Goal: Information Seeking & Learning: Learn about a topic

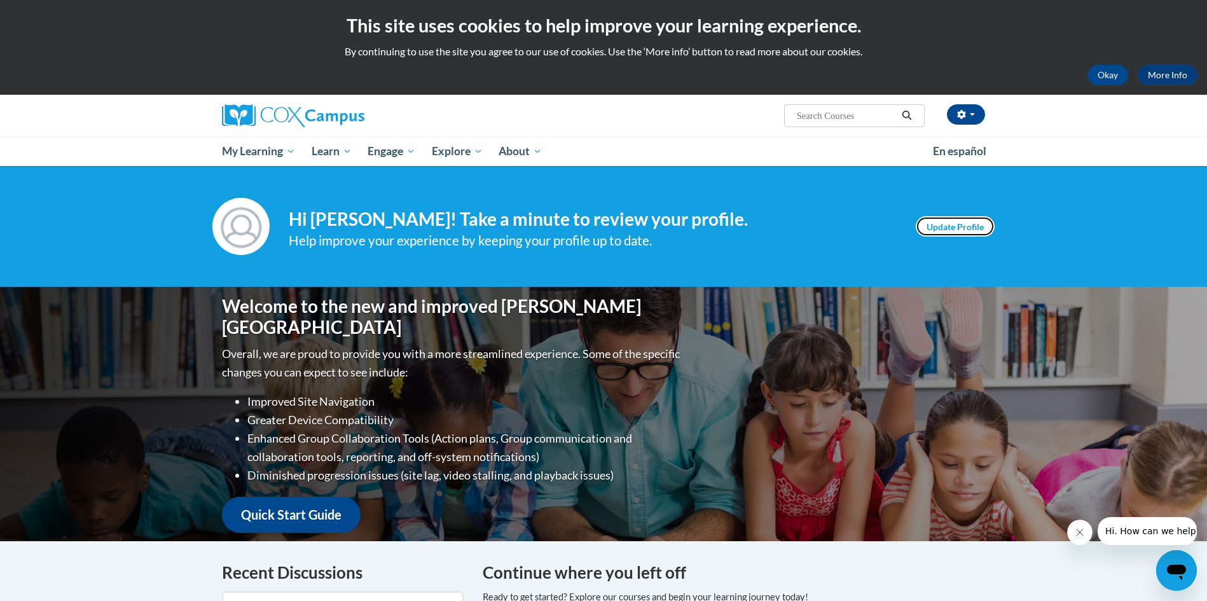
click at [964, 231] on link "Update Profile" at bounding box center [954, 226] width 79 height 20
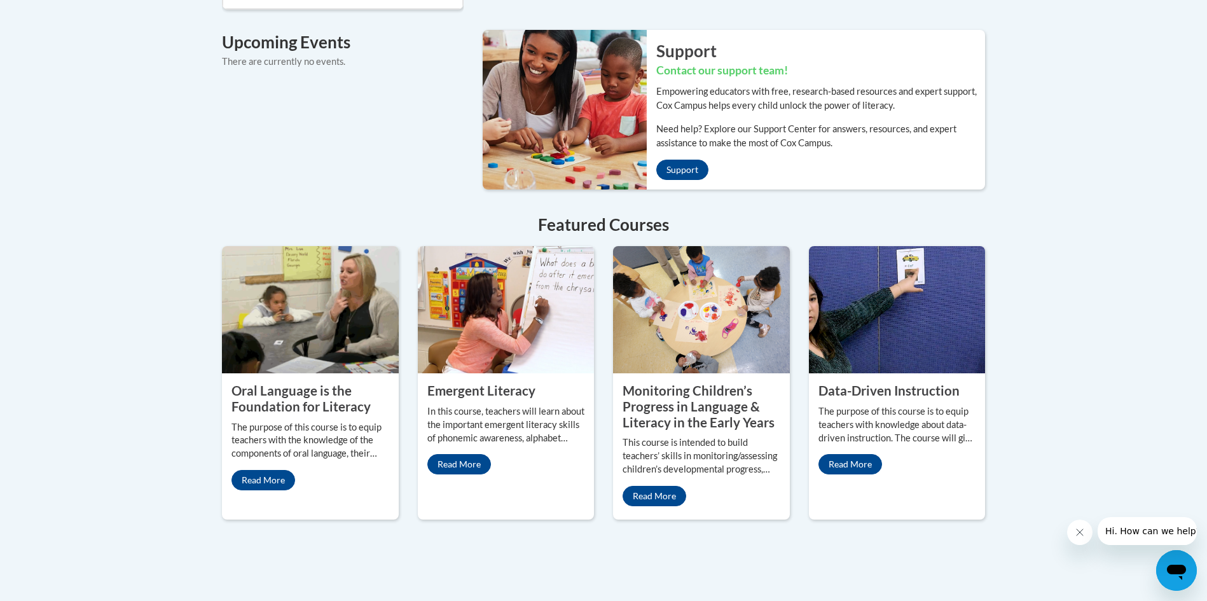
scroll to position [1069, 0]
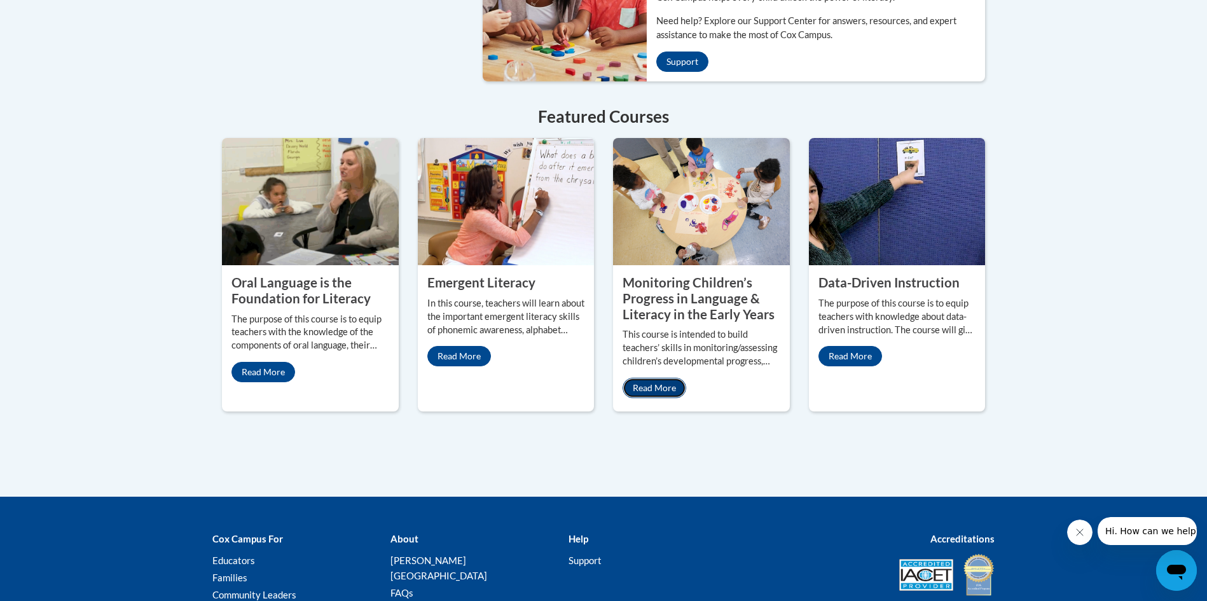
click at [669, 378] on link "Read More" at bounding box center [654, 388] width 64 height 20
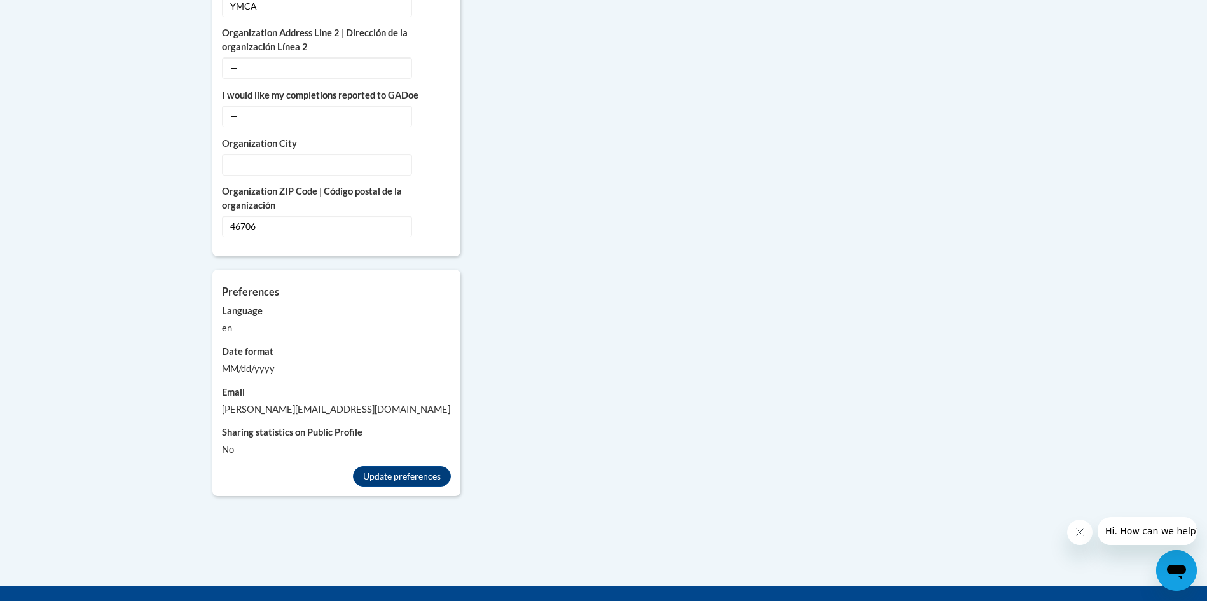
scroll to position [1029, 0]
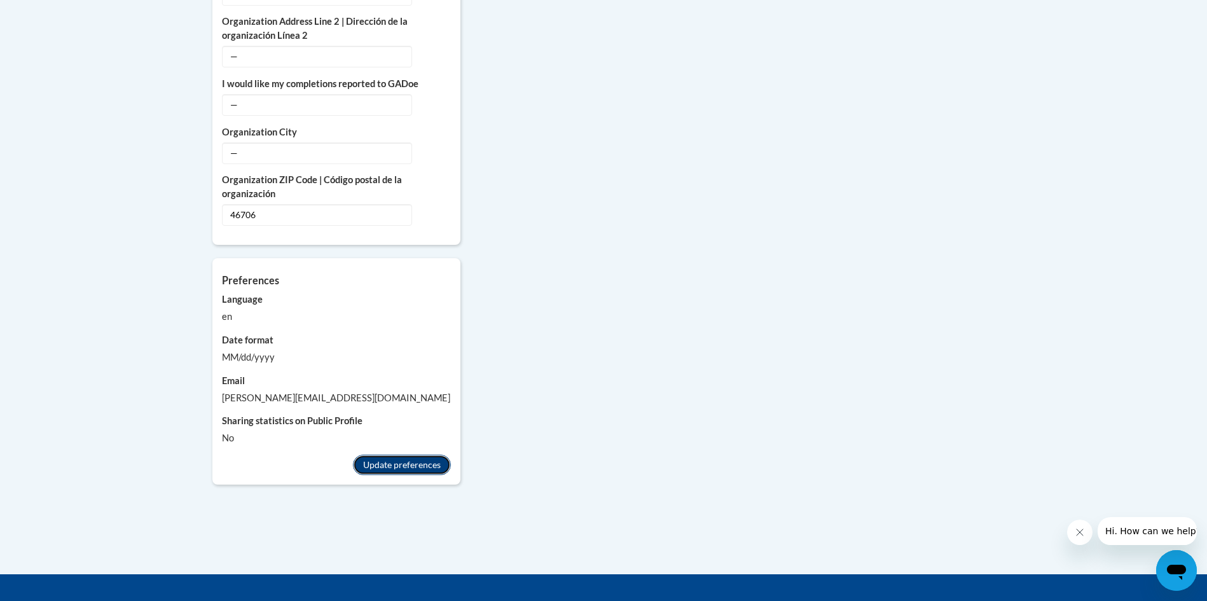
click at [422, 458] on button "Update preferences" at bounding box center [402, 465] width 98 height 20
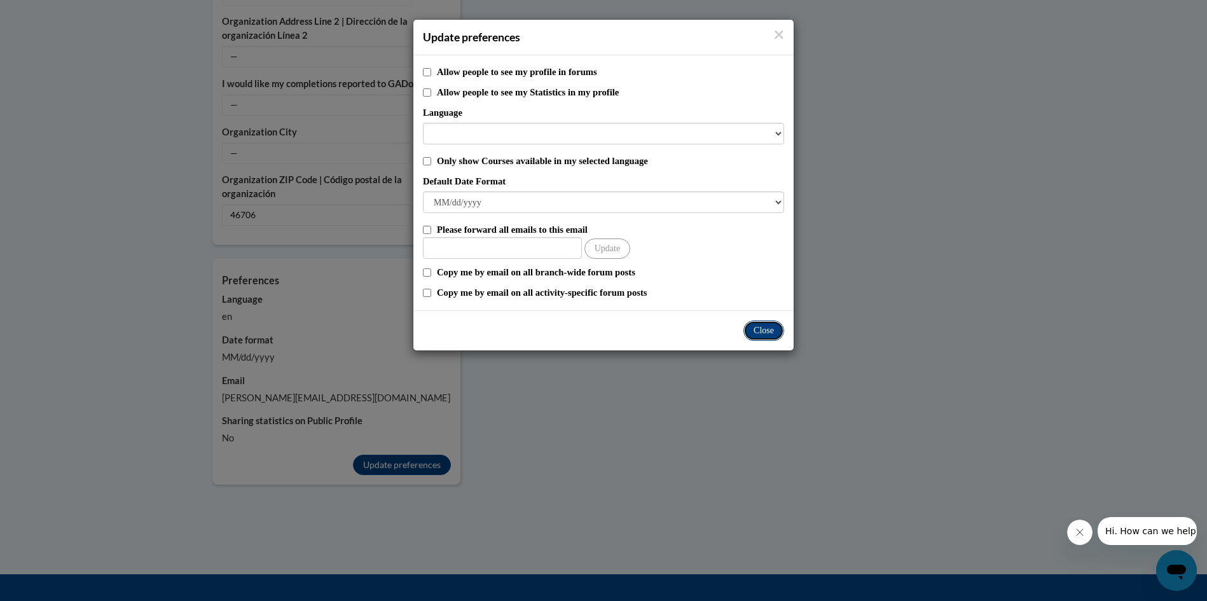
click at [768, 326] on button "Close" at bounding box center [763, 330] width 41 height 20
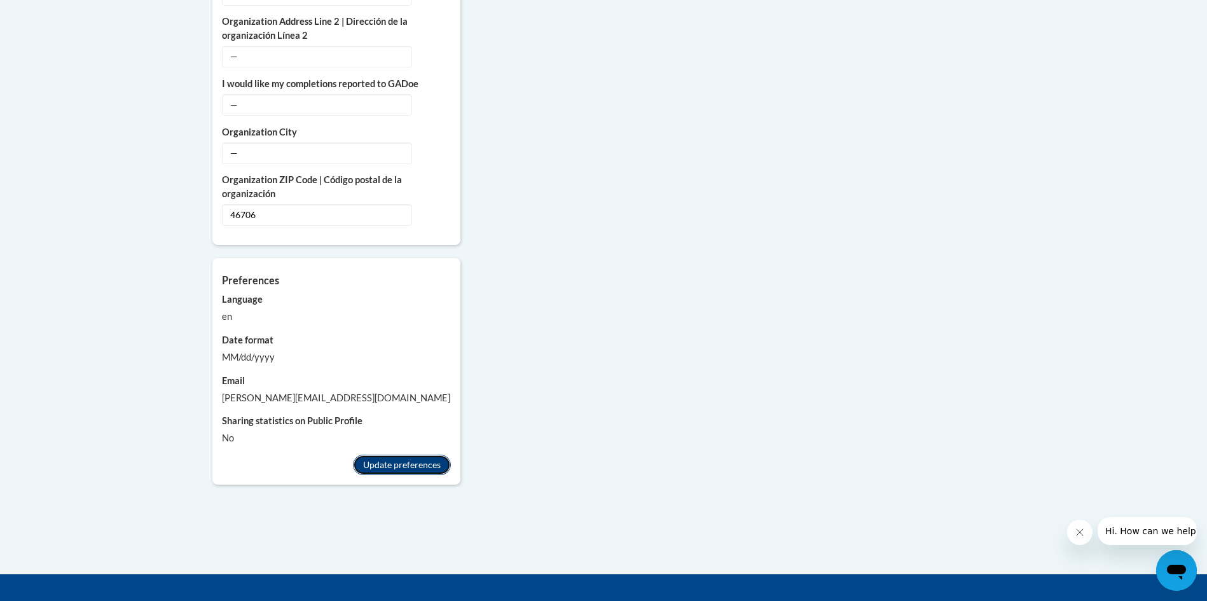
click at [435, 455] on button "Update preferences" at bounding box center [402, 465] width 98 height 20
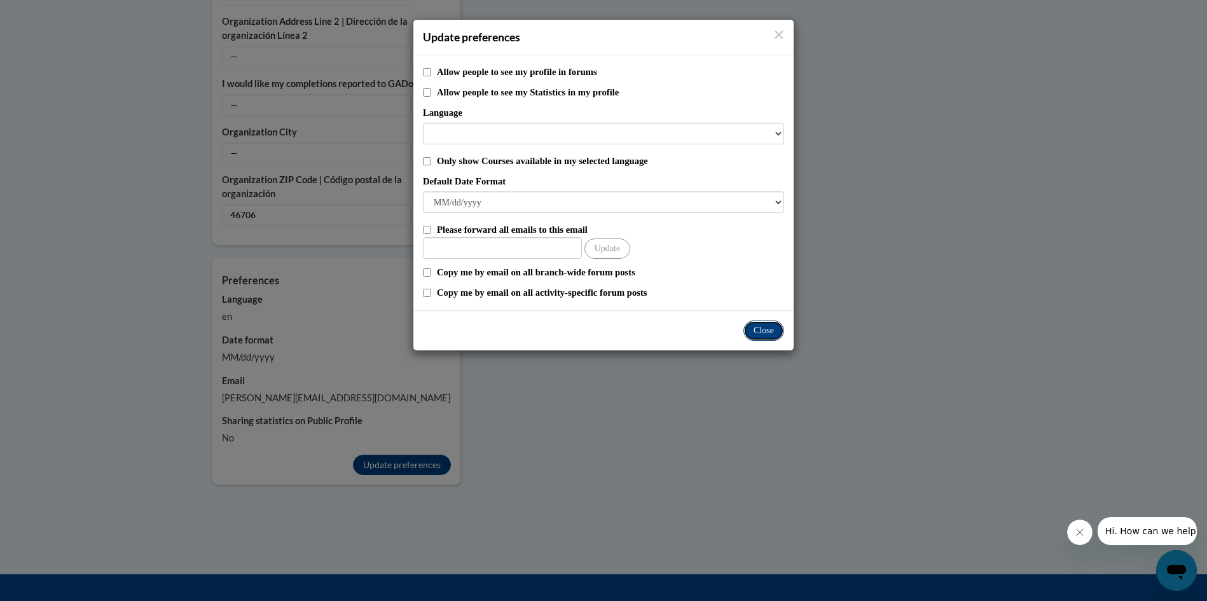
click at [762, 334] on button "Close" at bounding box center [763, 330] width 41 height 20
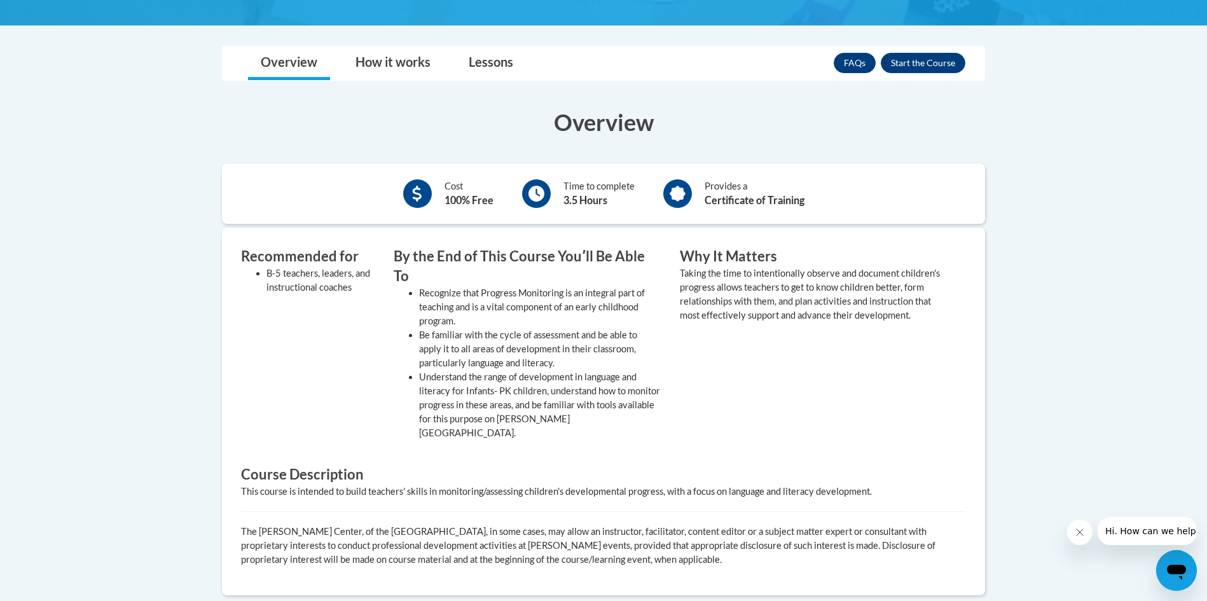
scroll to position [362, 0]
click at [929, 65] on button "Enroll" at bounding box center [923, 62] width 85 height 20
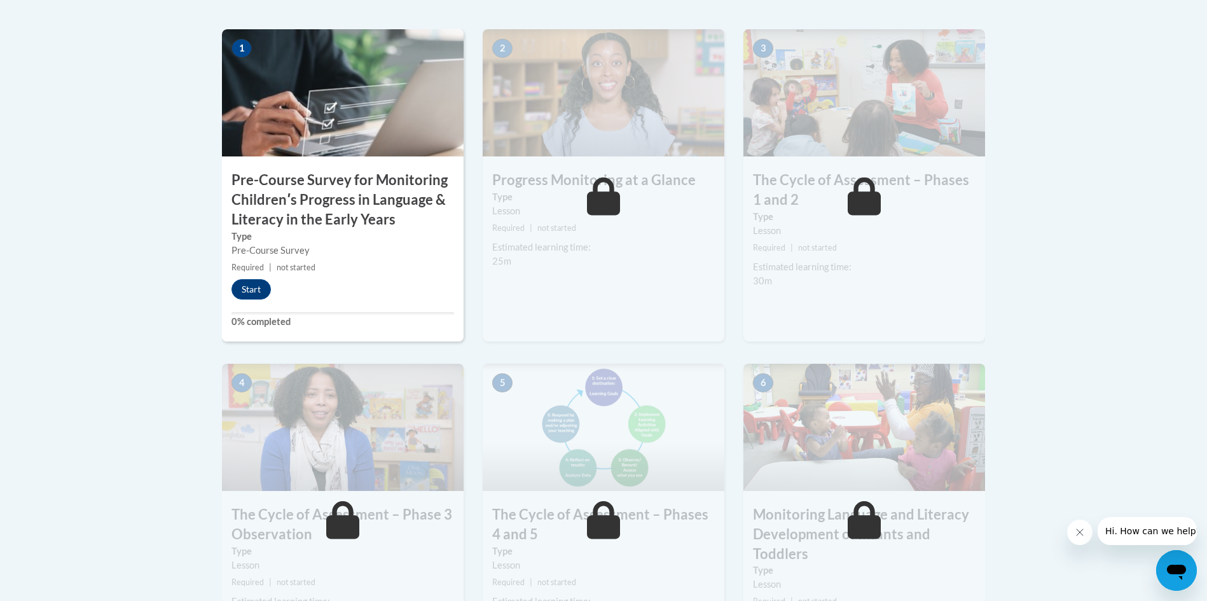
scroll to position [435, 0]
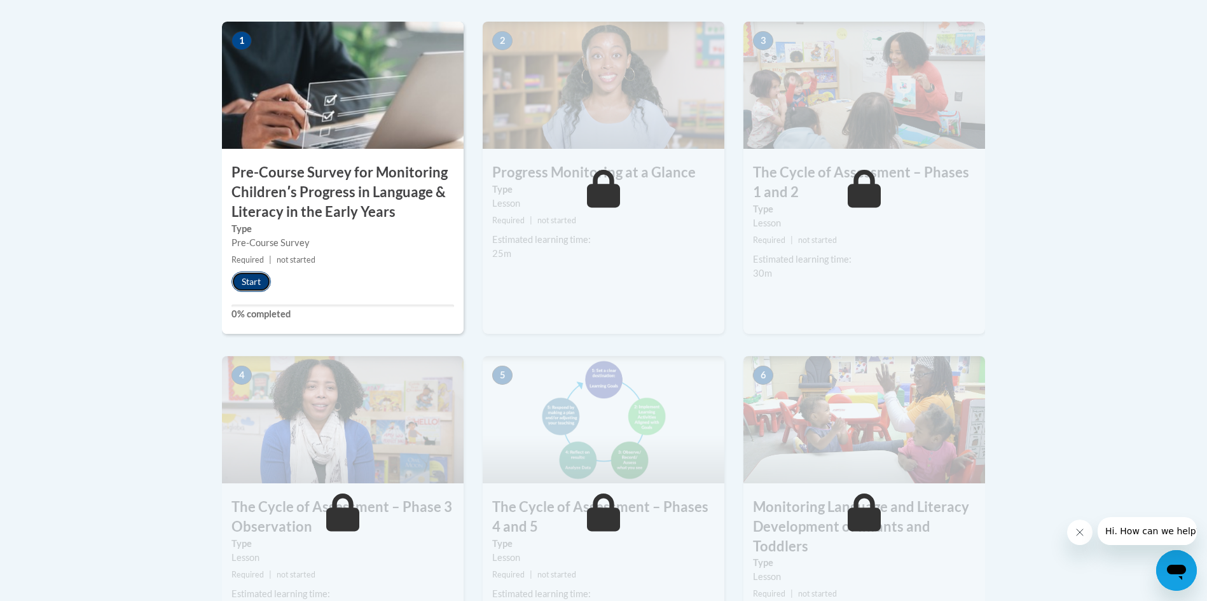
click at [247, 282] on button "Start" at bounding box center [250, 281] width 39 height 20
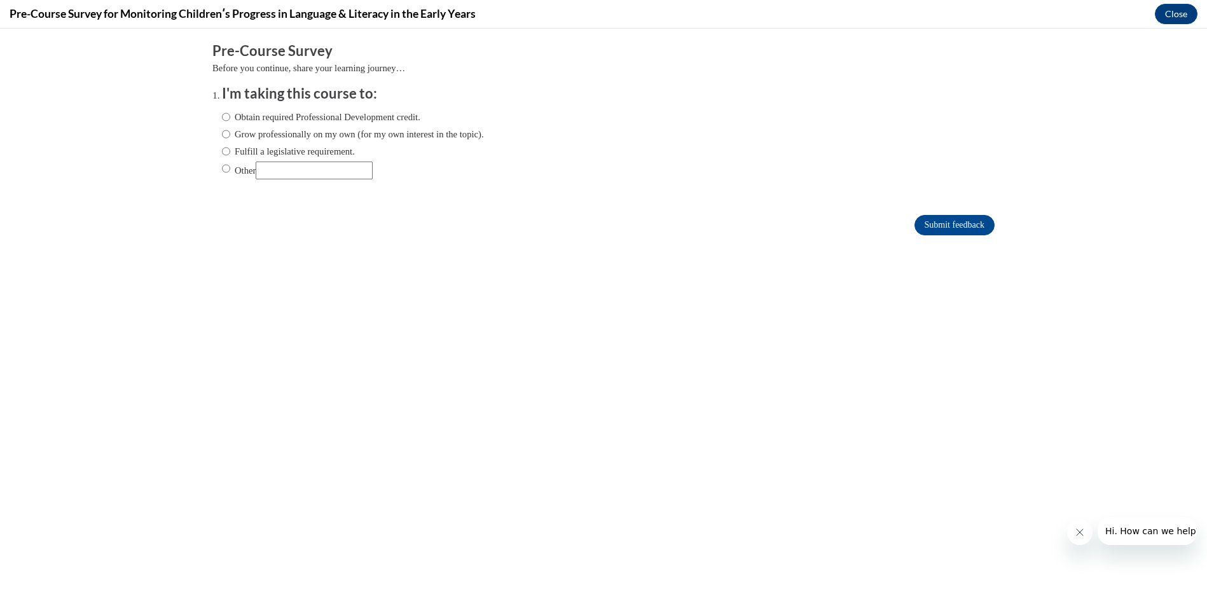
scroll to position [0, 0]
click at [227, 116] on input "Obtain required Professional Development credit." at bounding box center [226, 117] width 8 height 14
radio input "true"
click at [968, 224] on input "Submit feedback" at bounding box center [954, 225] width 80 height 20
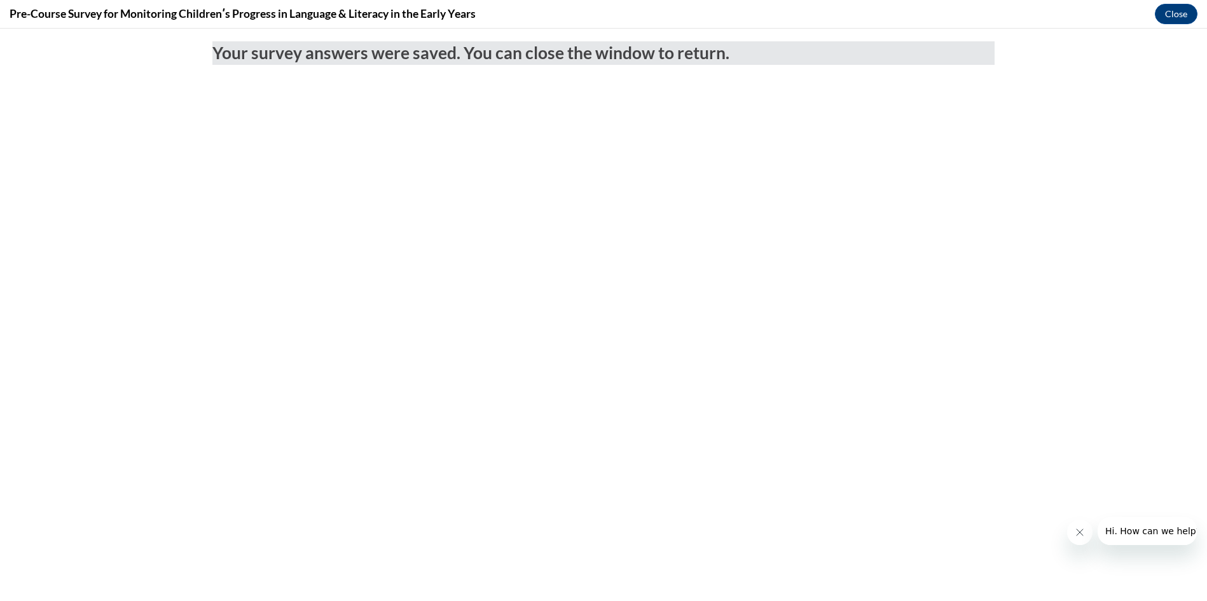
click at [1078, 530] on icon "Close message from company" at bounding box center [1079, 532] width 10 height 10
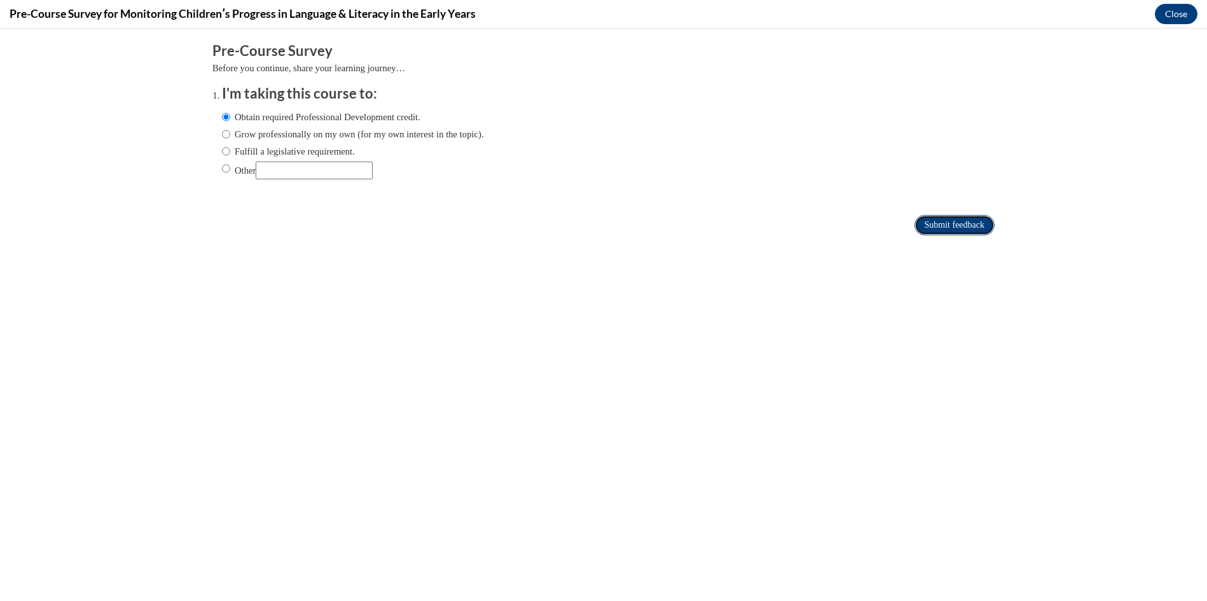
click at [933, 221] on input "Submit feedback" at bounding box center [954, 225] width 80 height 20
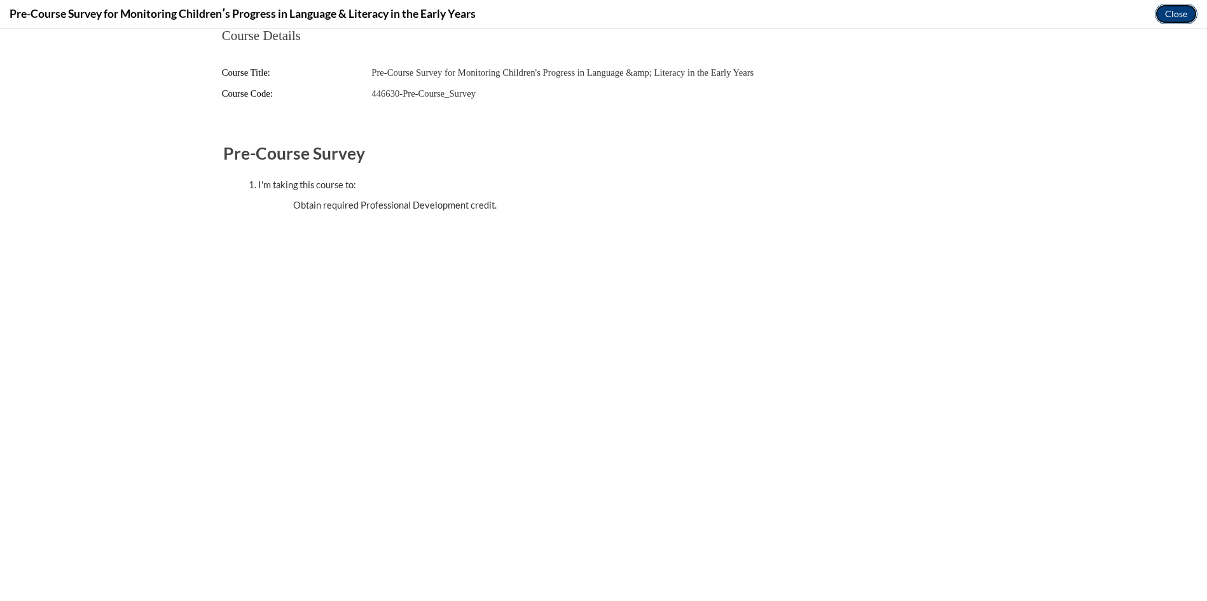
click at [1171, 15] on button "Close" at bounding box center [1176, 14] width 43 height 20
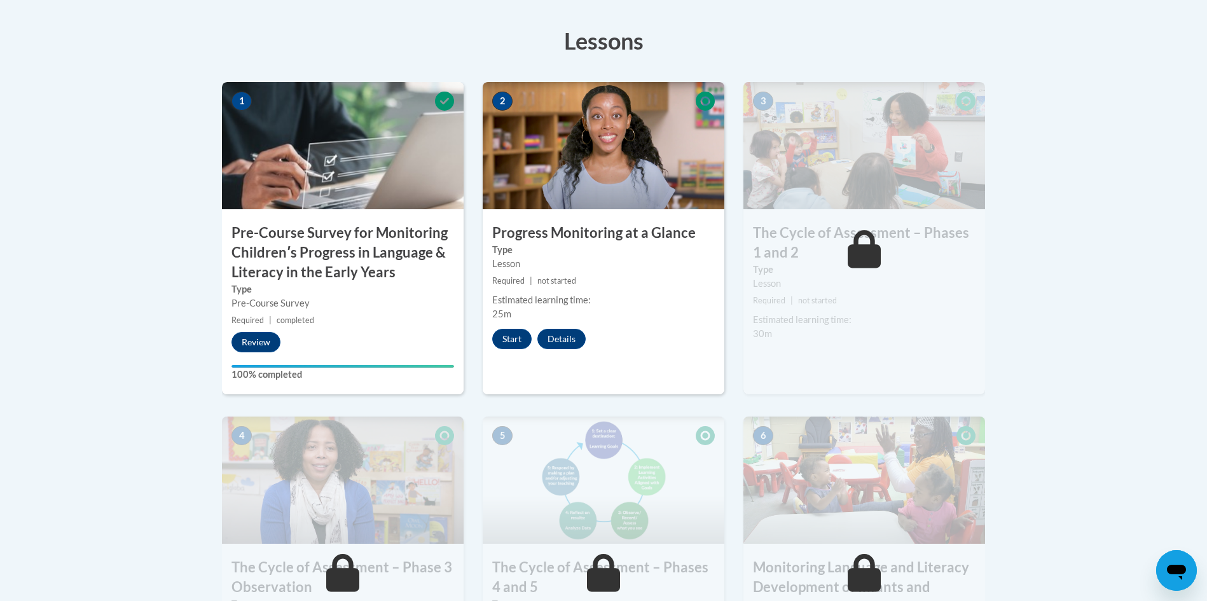
scroll to position [392, 0]
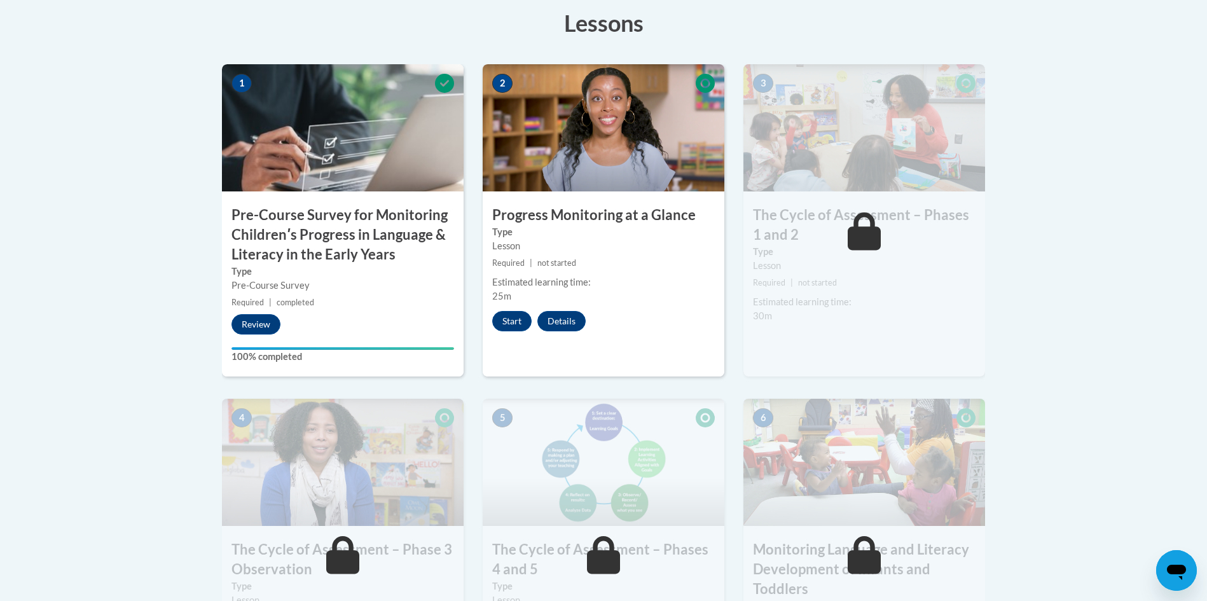
click at [512, 333] on div "2 Progress Monitoring at a Glance Type Lesson Required | not started Estimated …" at bounding box center [604, 220] width 242 height 312
click at [514, 317] on button "Start" at bounding box center [511, 321] width 39 height 20
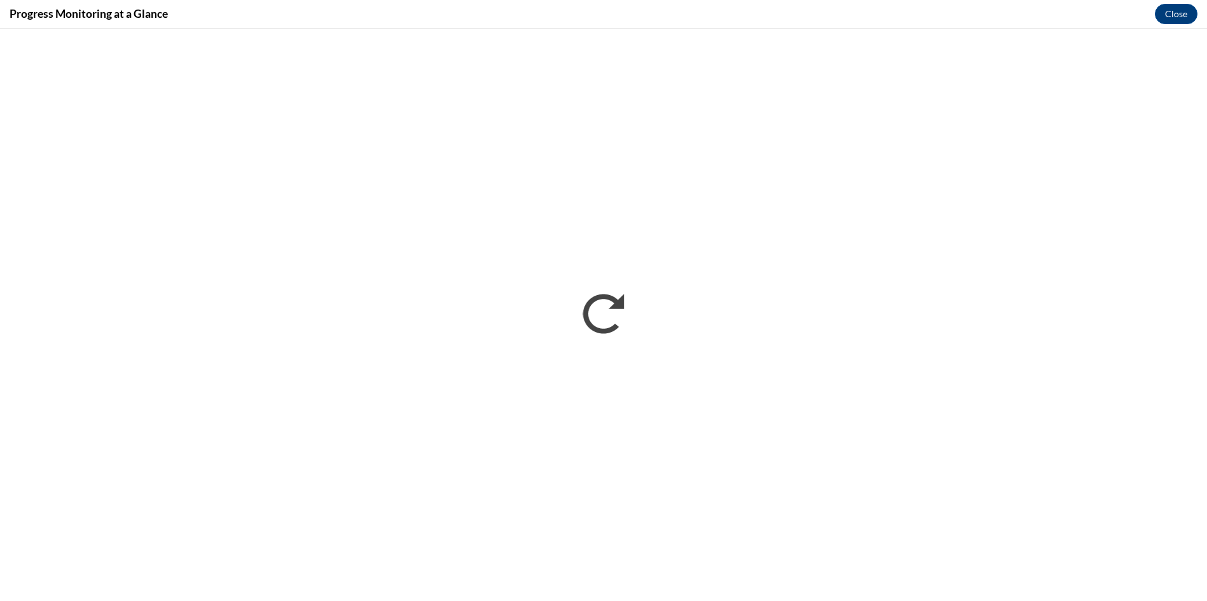
scroll to position [0, 0]
